Goal: Information Seeking & Learning: Find specific fact

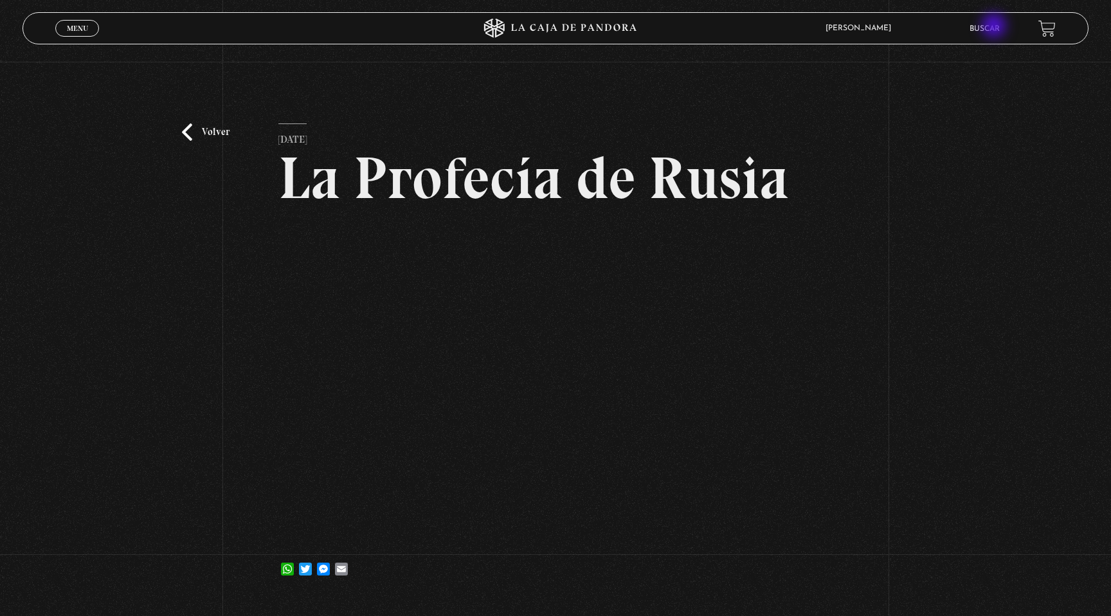
click at [995, 27] on link "Buscar" at bounding box center [985, 29] width 30 height 8
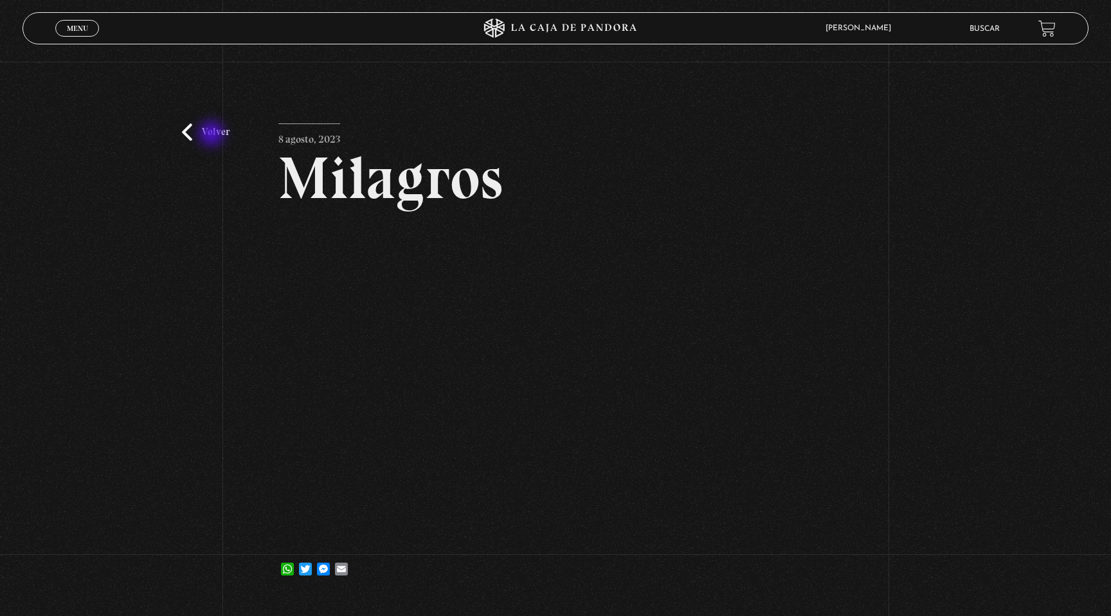
click at [213, 135] on link "Volver" at bounding box center [206, 131] width 48 height 17
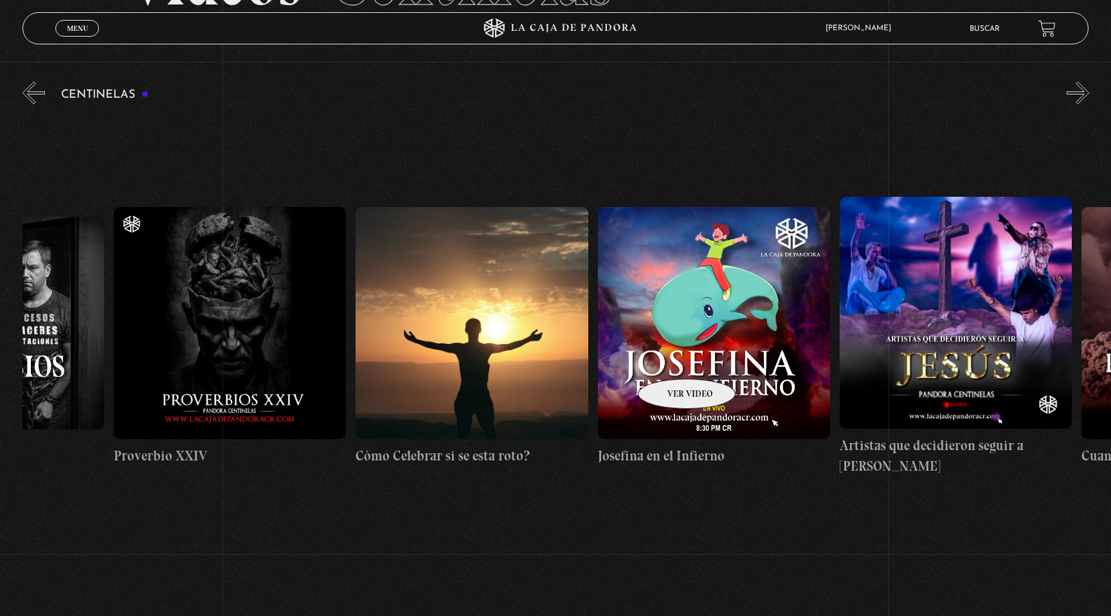
scroll to position [0, 6198]
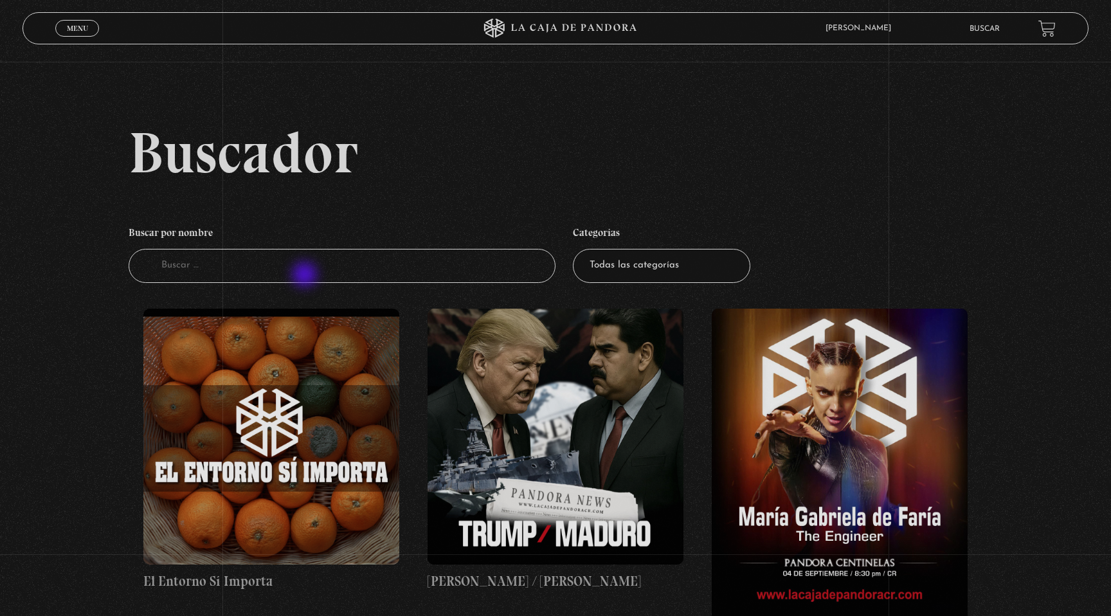
click at [304, 276] on input "Buscador" at bounding box center [342, 266] width 427 height 34
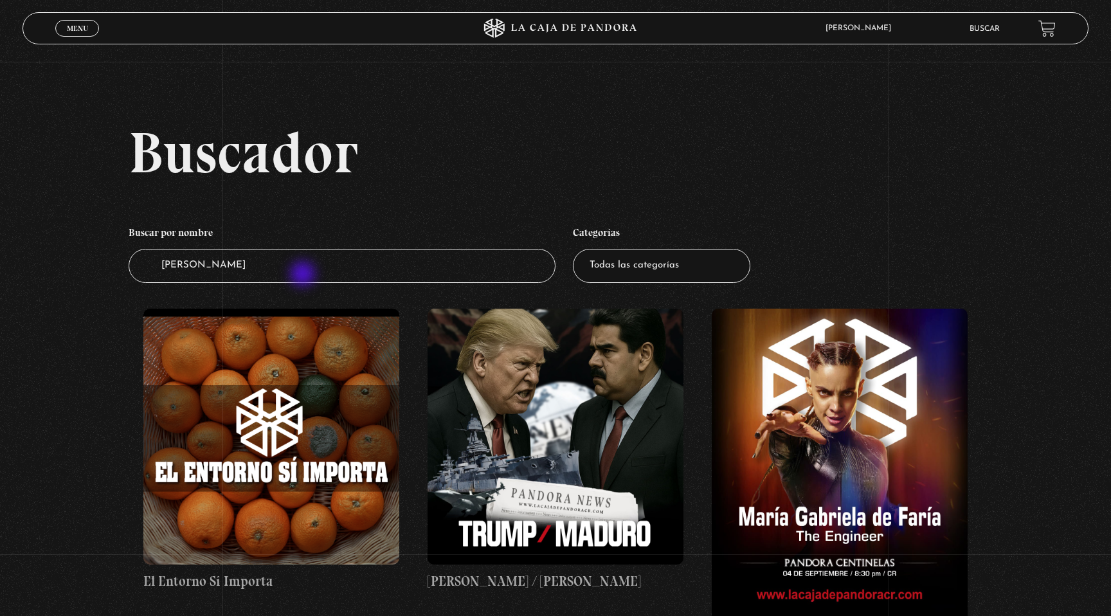
type input "harry"
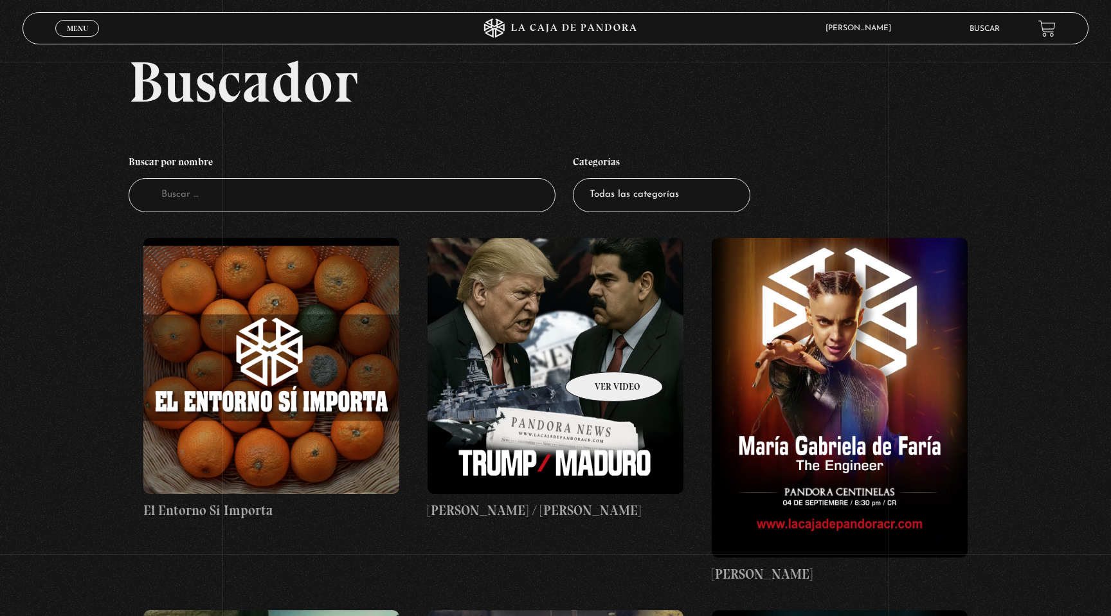
click at [597, 352] on figure at bounding box center [556, 366] width 256 height 256
